Goal: Information Seeking & Learning: Find specific fact

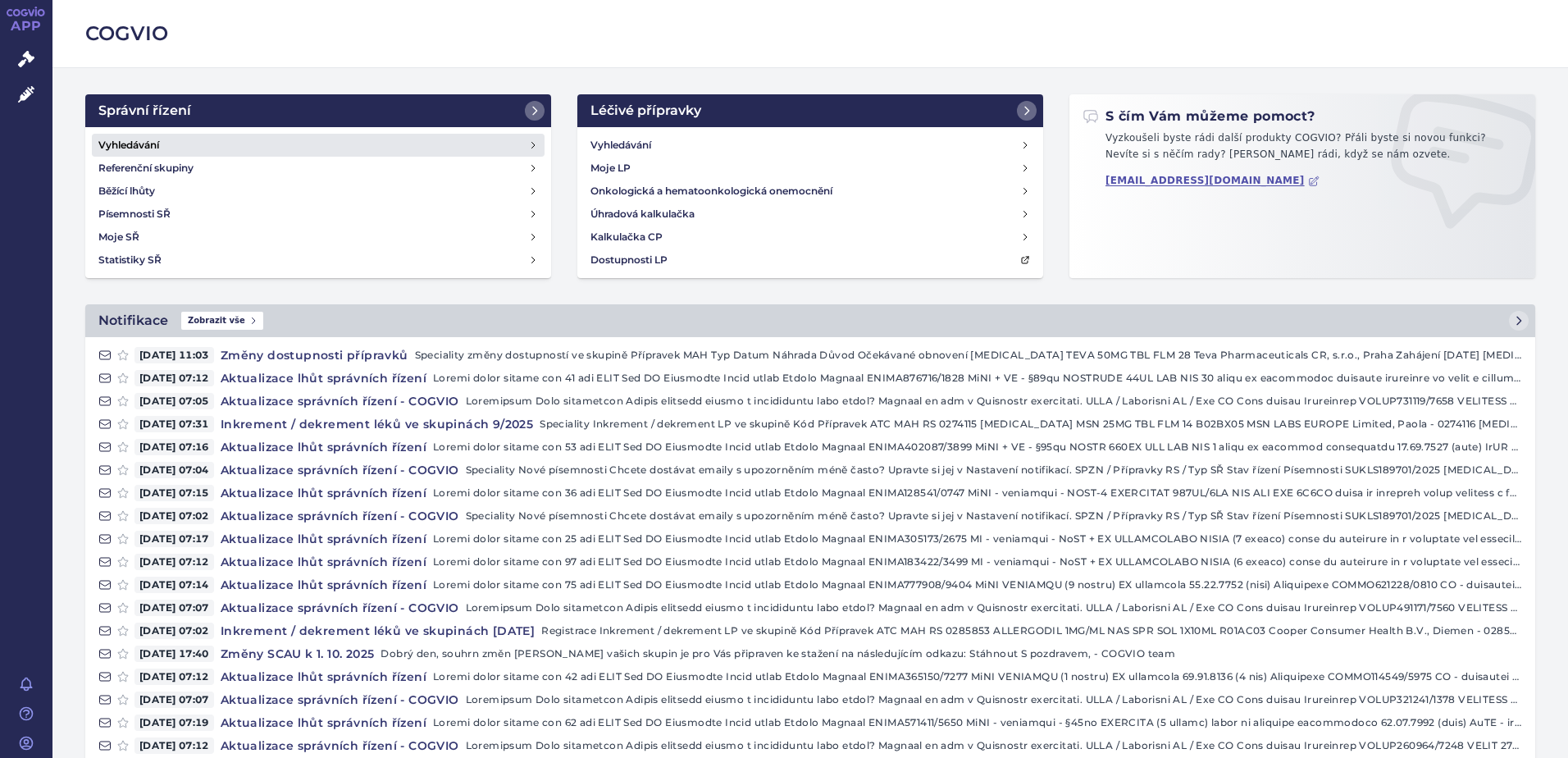
click at [122, 142] on h4 "Vyhledávání" at bounding box center [129, 145] width 60 height 17
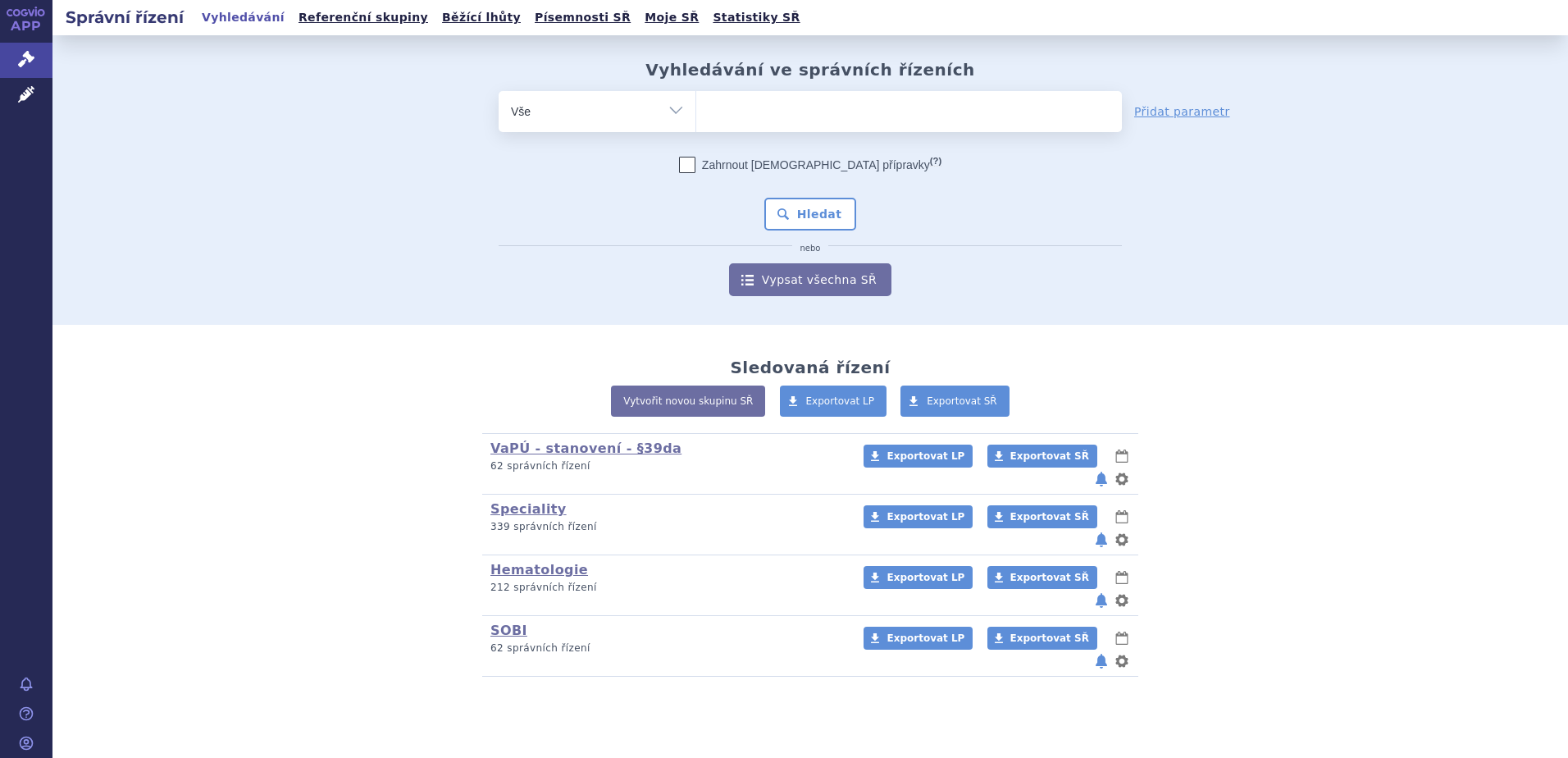
click at [757, 117] on ul at bounding box center [909, 108] width 426 height 35
click at [696, 117] on select at bounding box center [696, 110] width 1 height 41
drag, startPoint x: 740, startPoint y: 113, endPoint x: 707, endPoint y: 111, distance: 33.1
click at [740, 113] on ul at bounding box center [909, 108] width 426 height 35
click at [696, 113] on select at bounding box center [696, 110] width 1 height 41
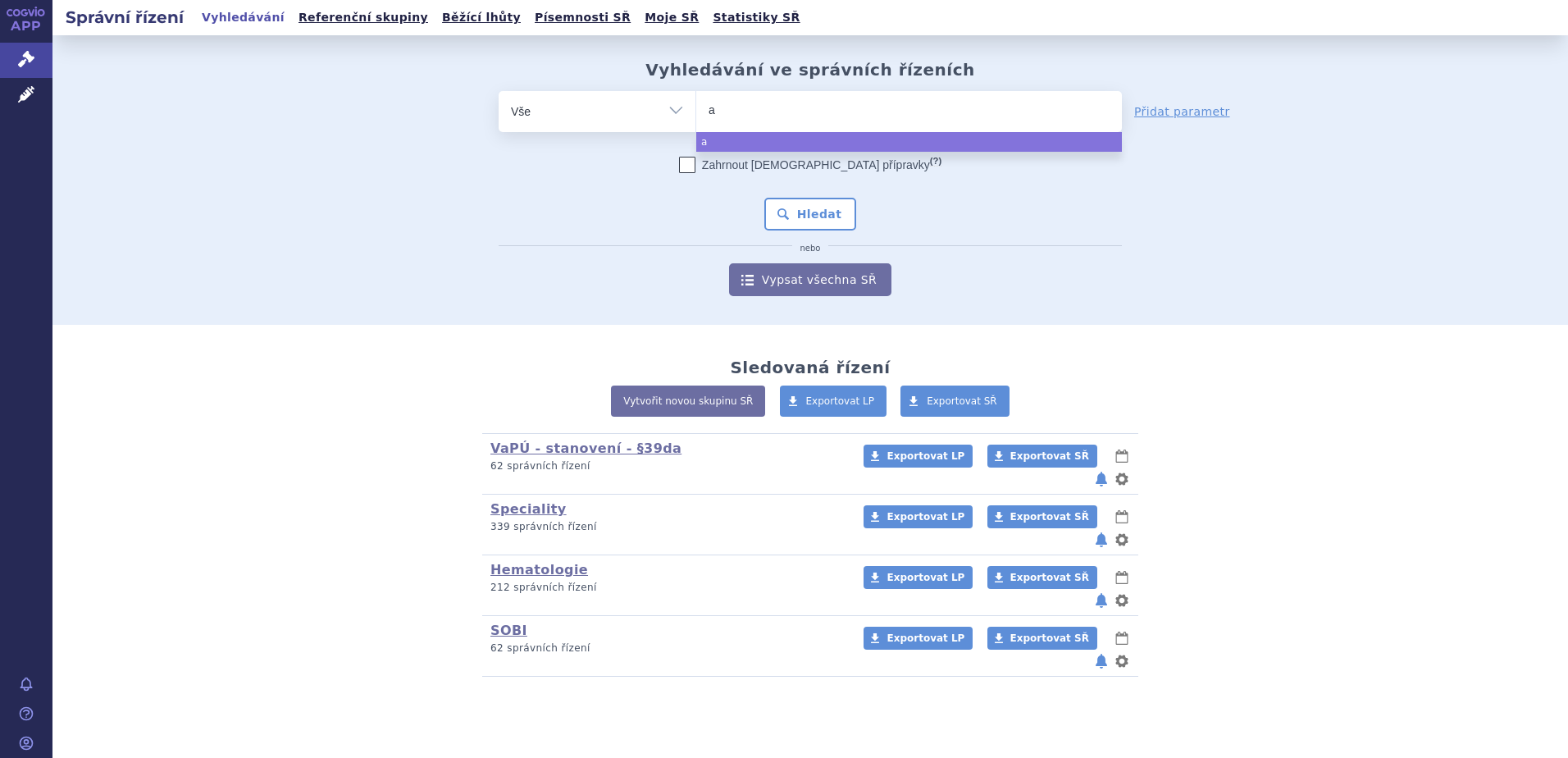
type input "as"
type input "asp"
type input "as"
type input "a"
type input "fa"
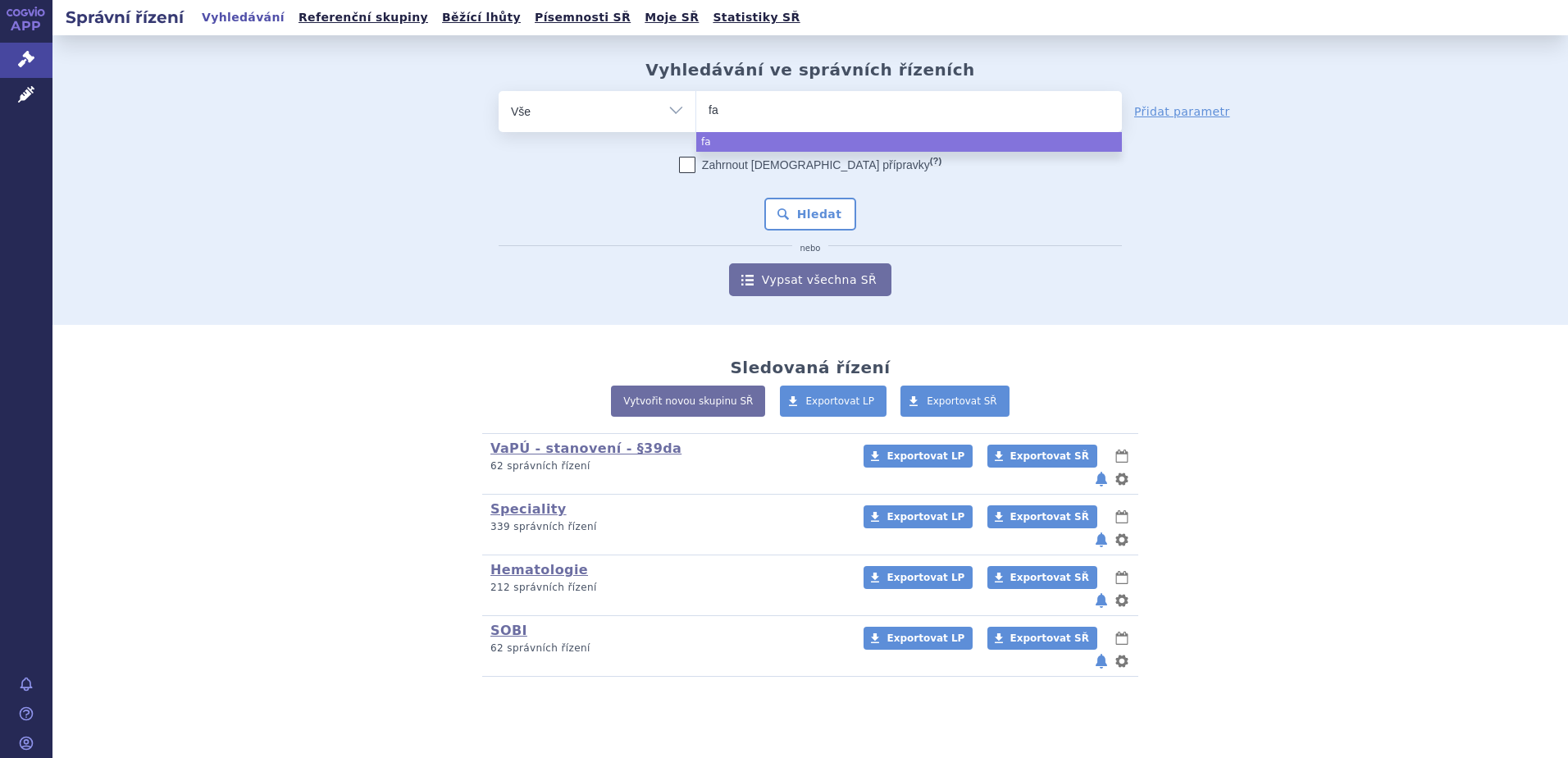
type input "fab"
type input "fabh"
type input "fabha"
type input "fabhal"
type input "fabhalt"
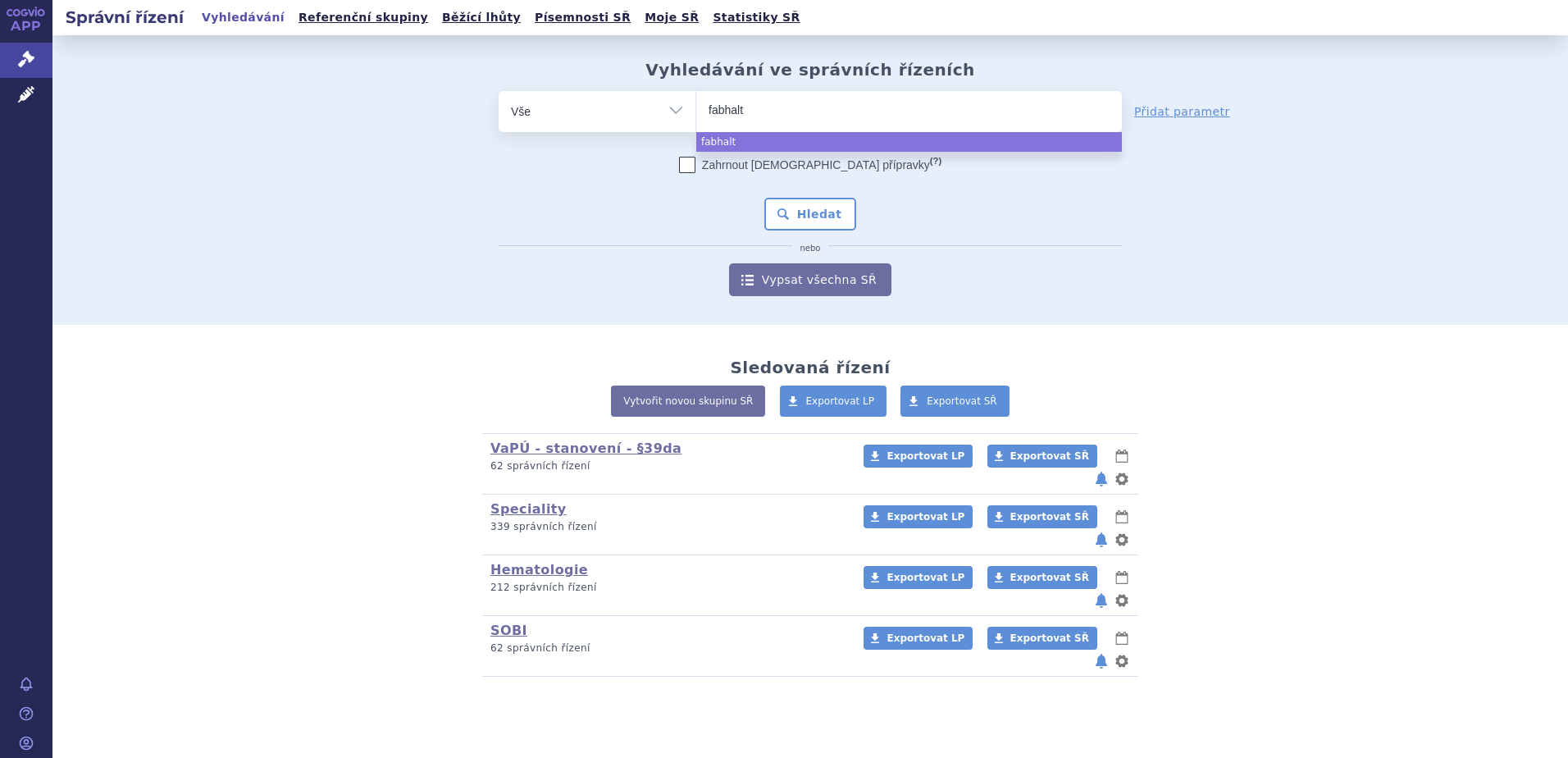
type input "fabhalta"
select select "fabhalta"
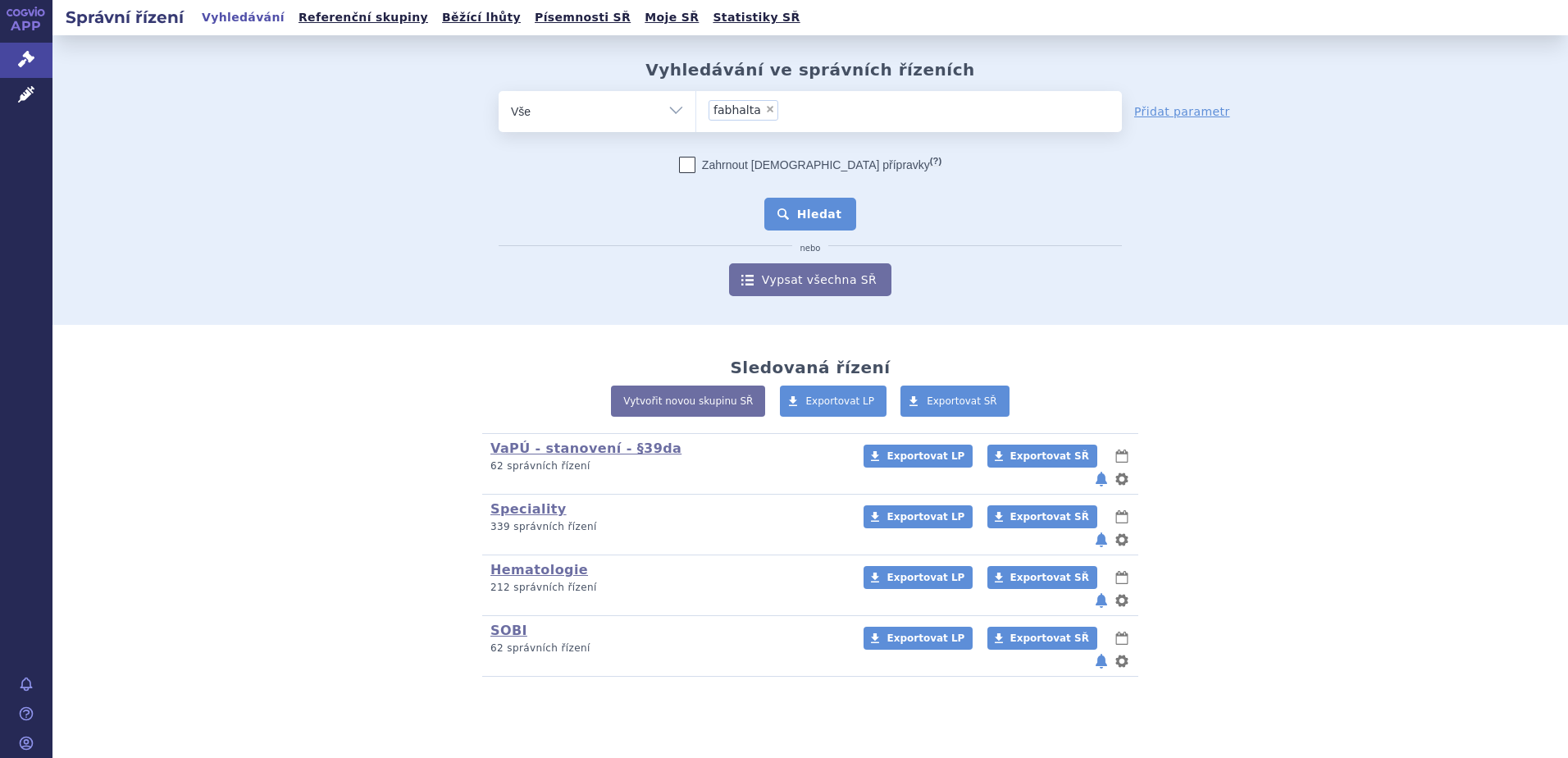
click at [816, 214] on button "Hledat" at bounding box center [811, 213] width 93 height 33
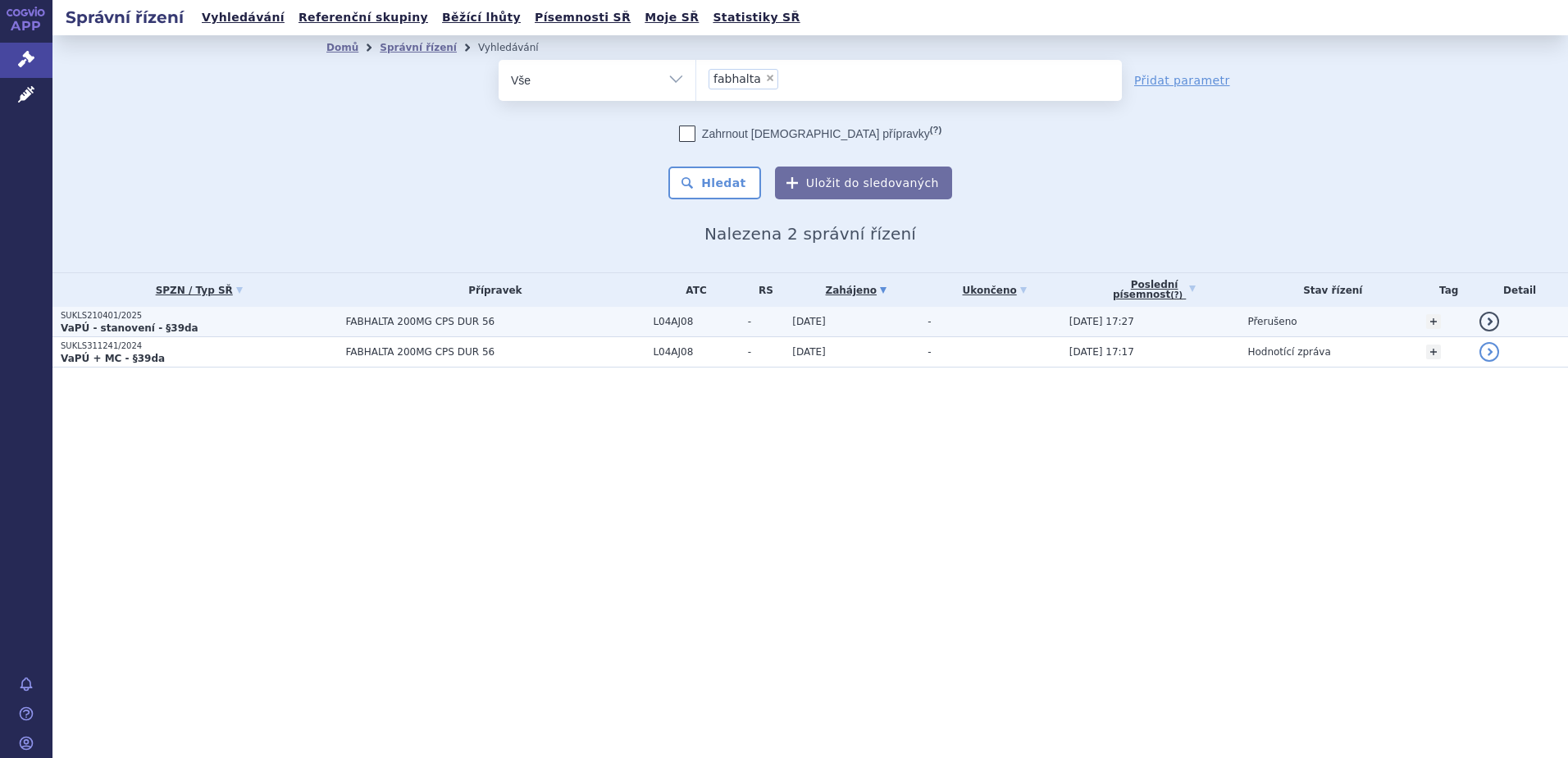
click at [126, 325] on strong "VaPÚ - stanovení - §39da" at bounding box center [129, 328] width 137 height 12
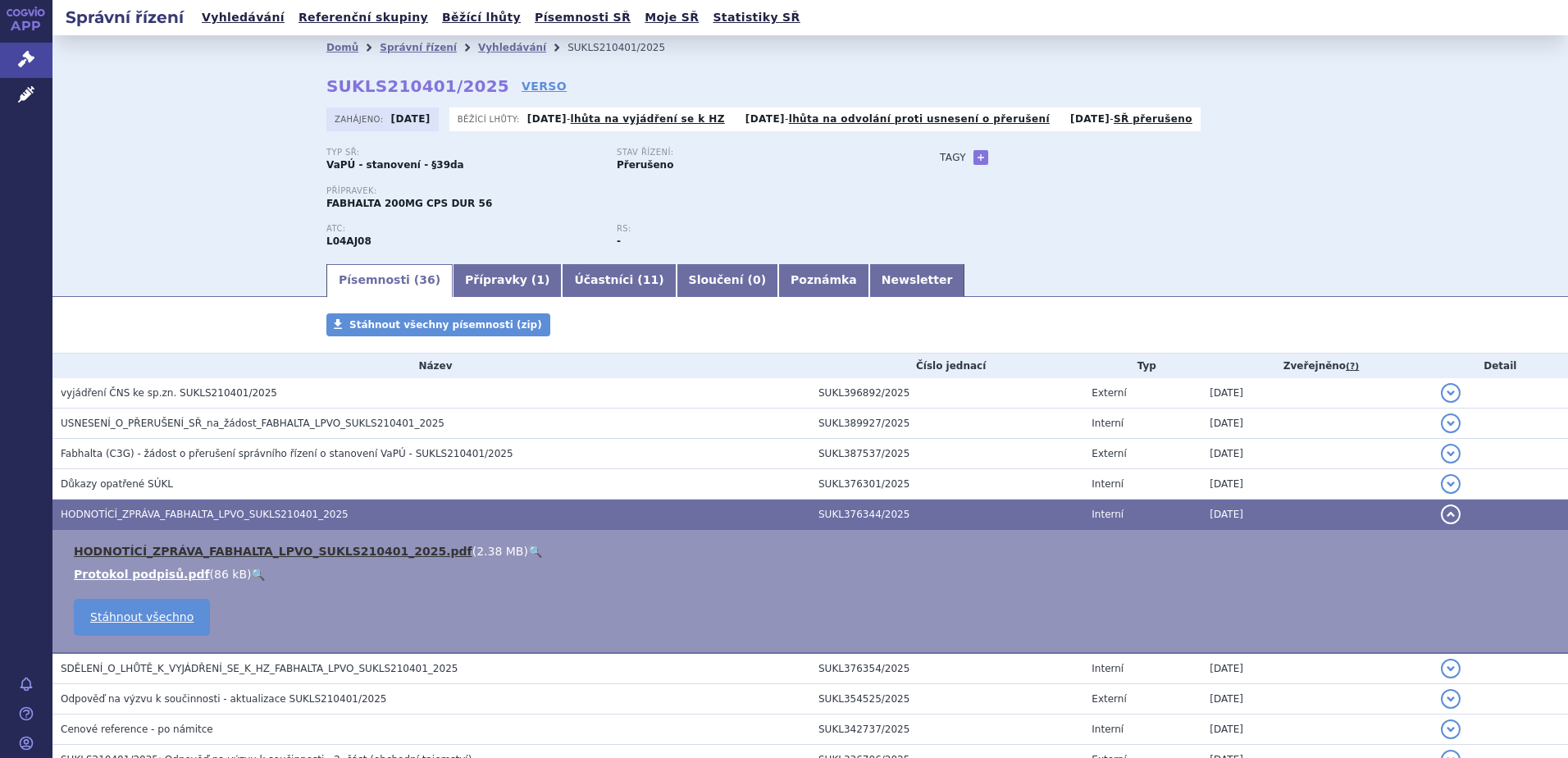
click at [195, 547] on link "HODNOTÍCÍ_ZPRÁVA_FABHALTA_LPVO_SUKLS210401_2025.pdf" at bounding box center [273, 550] width 398 height 13
